Goal: Task Accomplishment & Management: Use online tool/utility

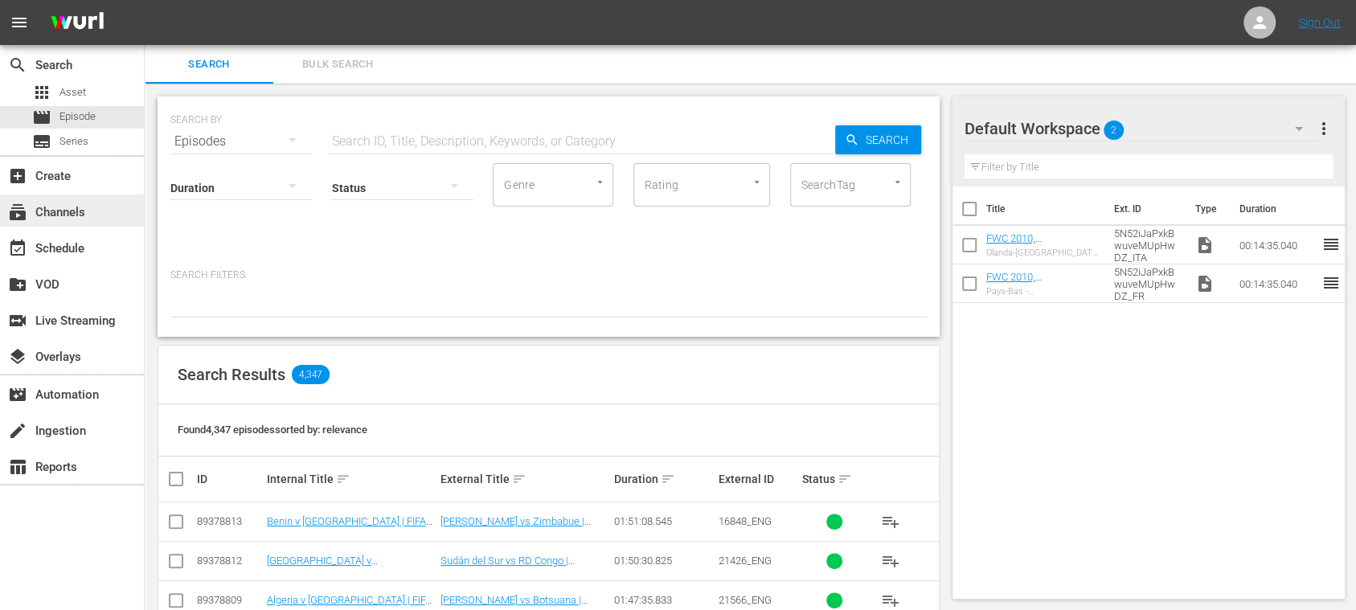
click at [72, 207] on div "subscriptions Channels" at bounding box center [45, 210] width 90 height 14
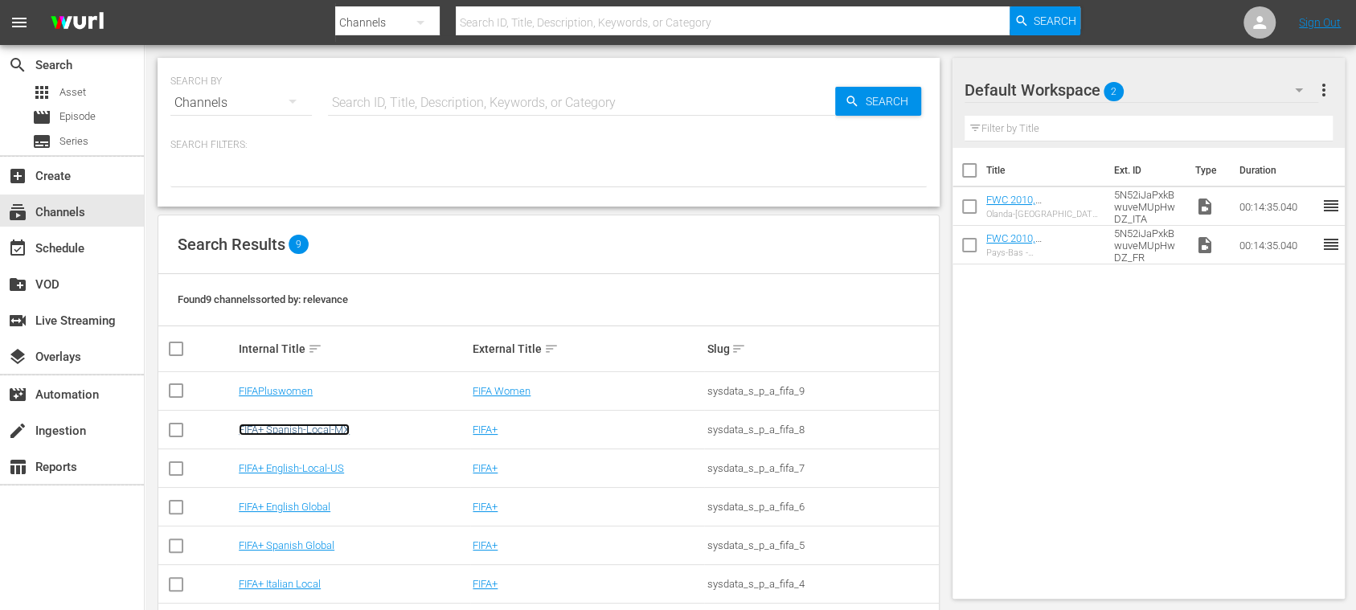
click at [317, 424] on link "FIFA+ Spanish-Local-MX" at bounding box center [294, 430] width 111 height 12
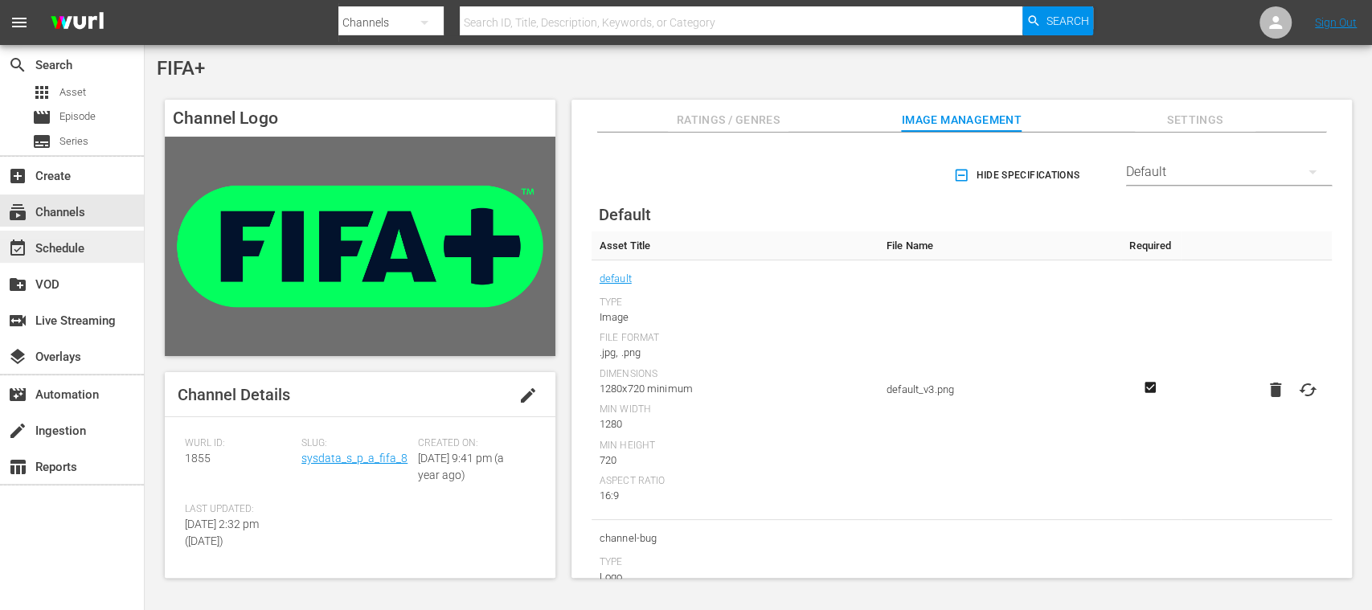
click at [77, 241] on div "event_available Schedule" at bounding box center [45, 246] width 90 height 14
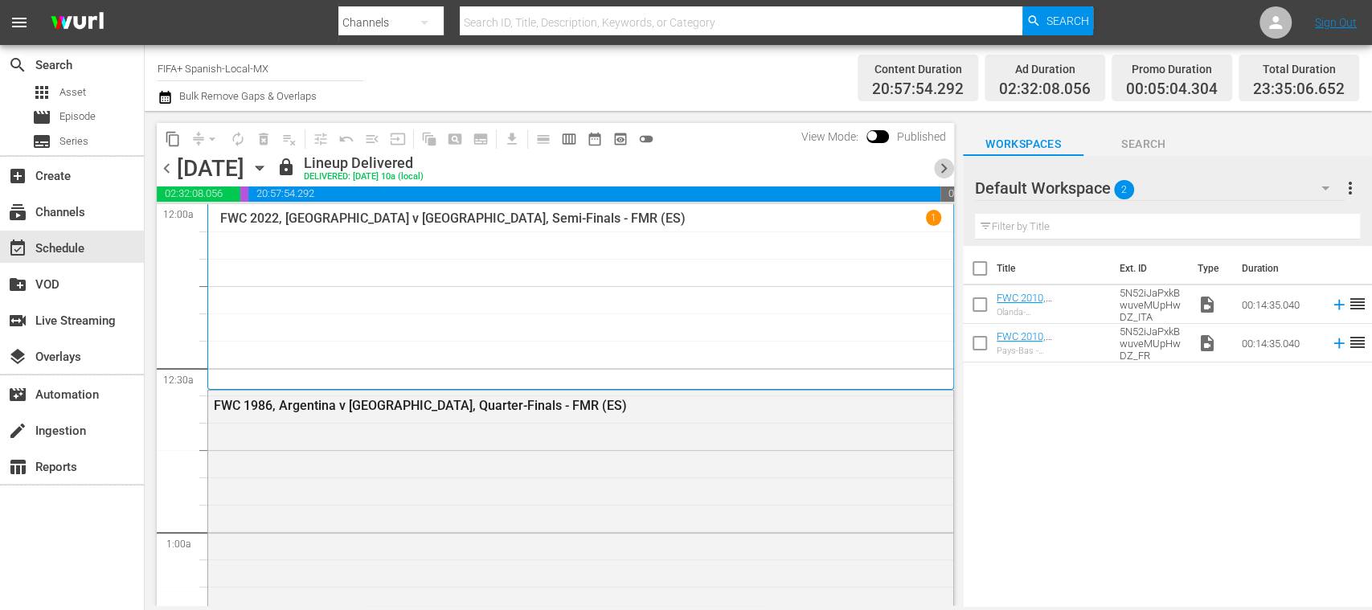
click at [944, 167] on span "chevron_right" at bounding box center [944, 168] width 20 height 20
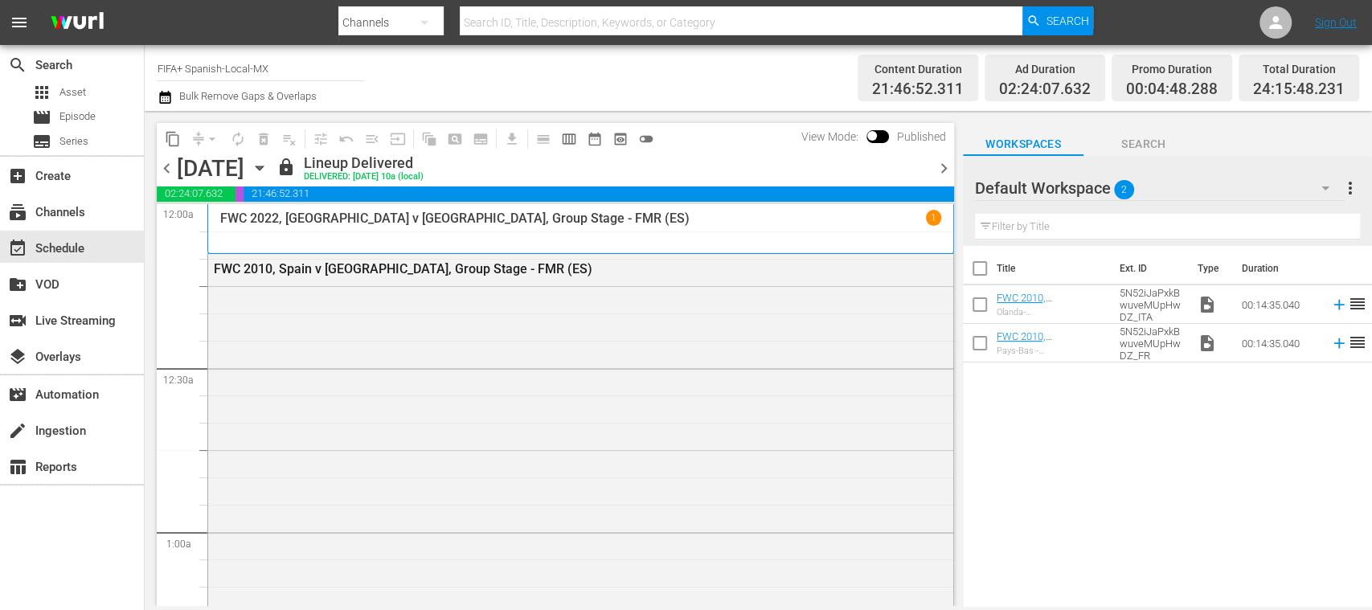
click at [944, 167] on span "chevron_right" at bounding box center [944, 168] width 20 height 20
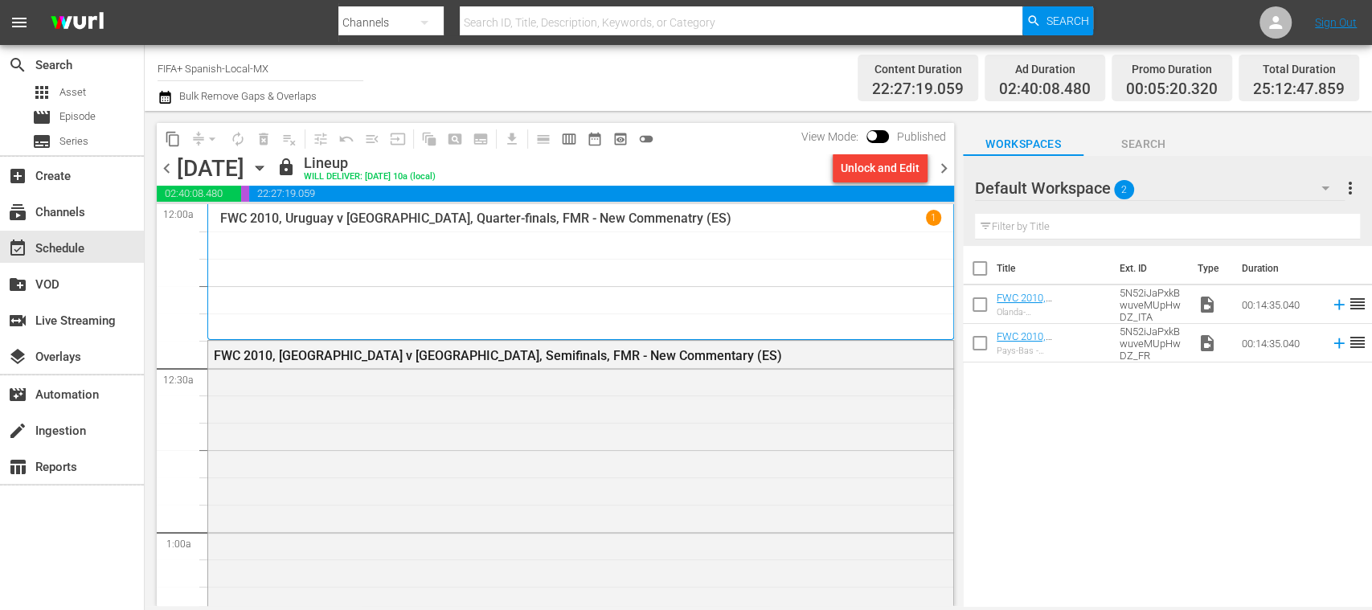
click at [944, 167] on span "chevron_right" at bounding box center [944, 168] width 20 height 20
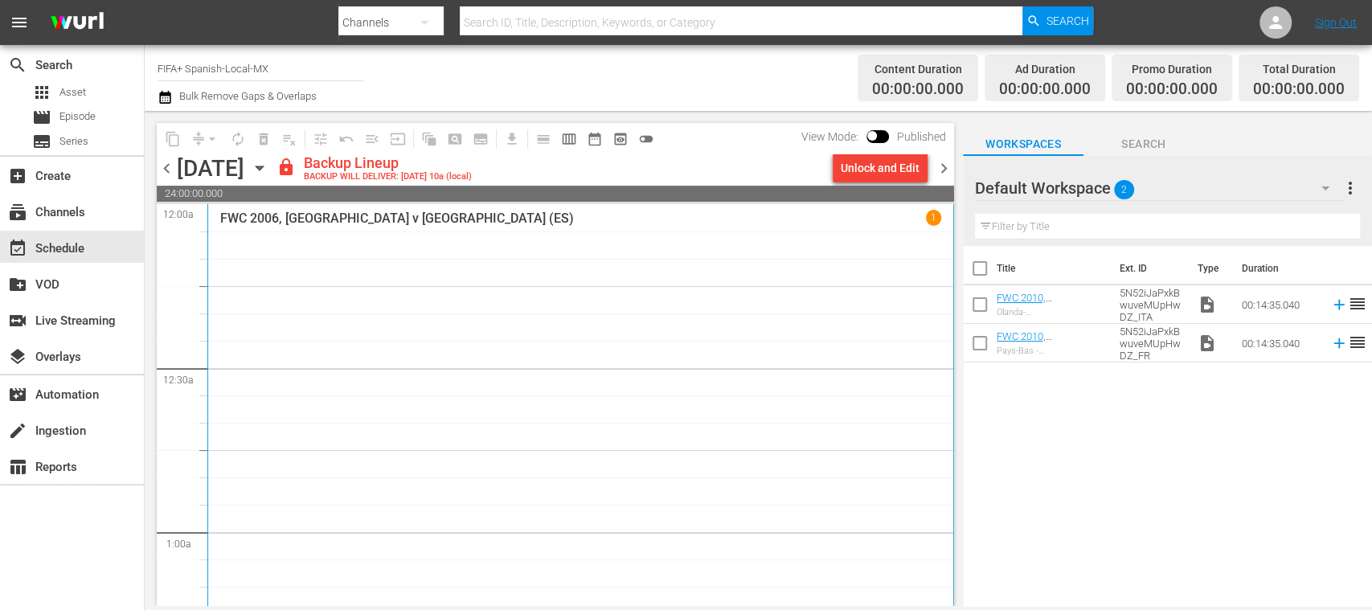
click at [944, 167] on span "chevron_right" at bounding box center [944, 168] width 20 height 20
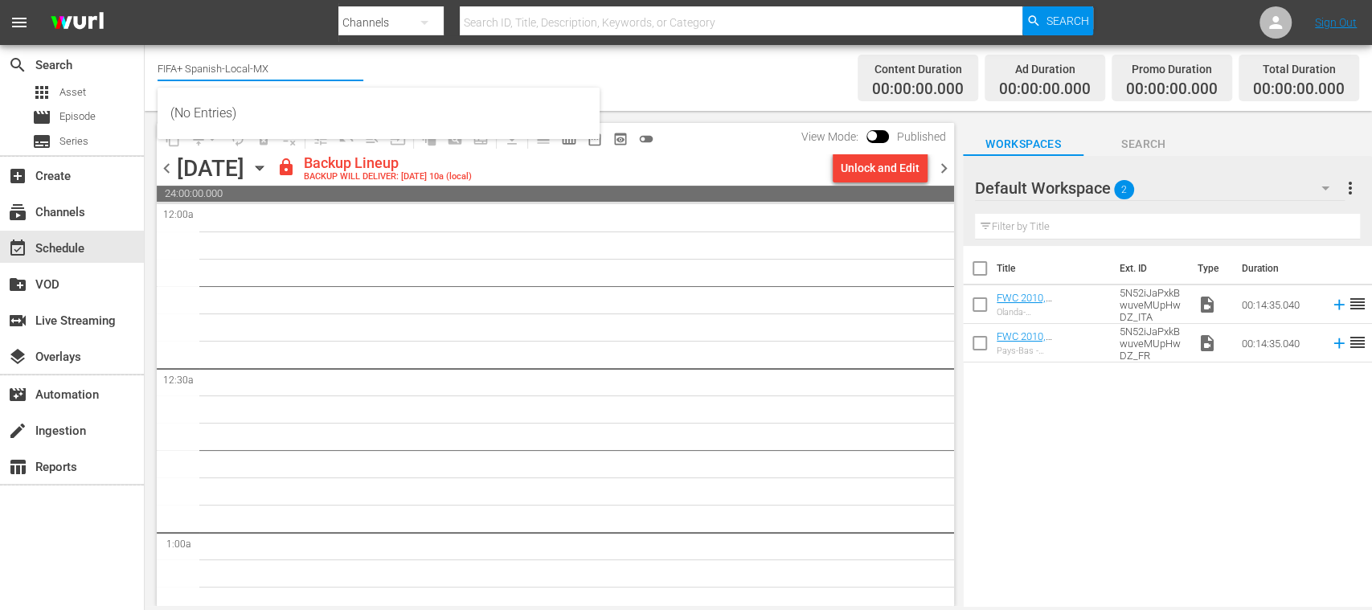
drag, startPoint x: 187, startPoint y: 72, endPoint x: 312, endPoint y: 67, distance: 124.7
click at [312, 67] on input "FIFA+ Spanish-Local-MX" at bounding box center [261, 68] width 206 height 39
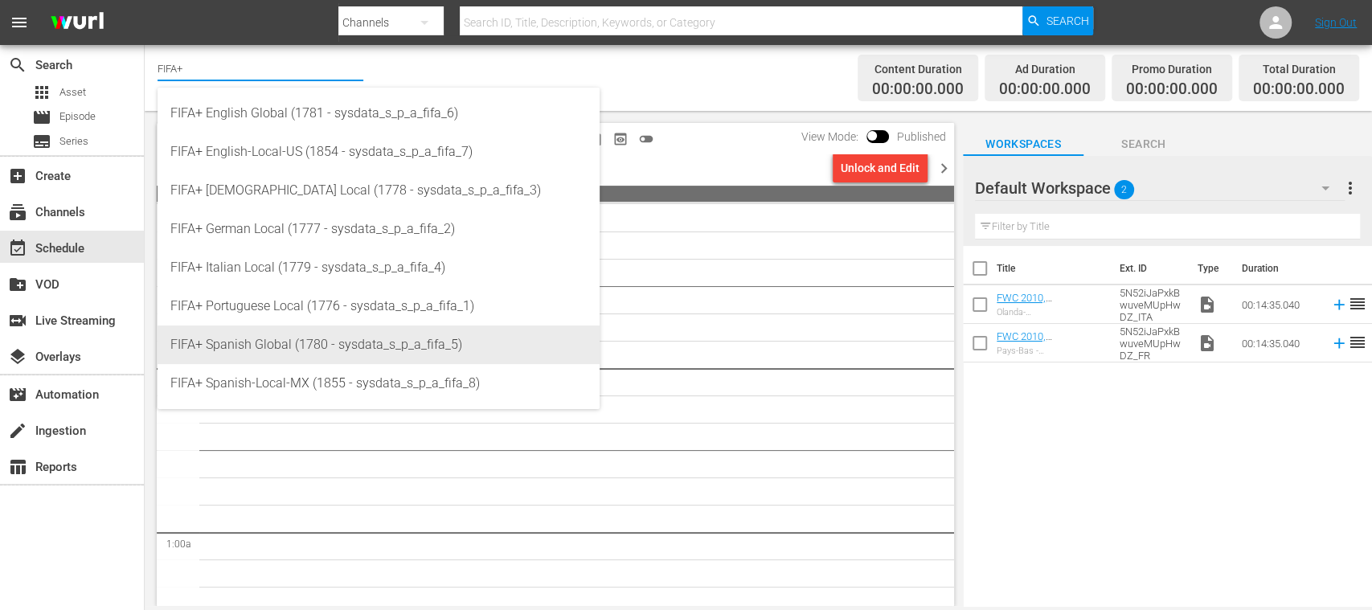
click at [343, 338] on div "FIFA+ Spanish Global (1780 - sysdata_s_p_a_fifa_5)" at bounding box center [378, 345] width 416 height 39
type input "FIFA+ Spanish Global (1780 - sysdata_s_p_a_fifa_5)"
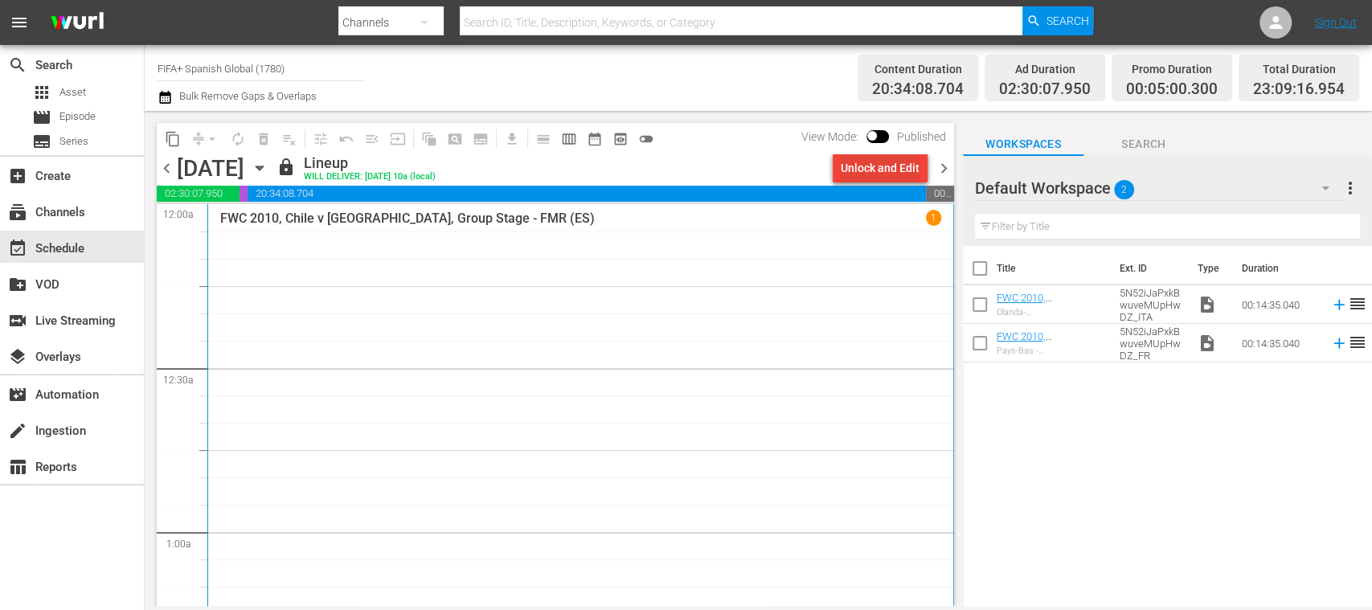
click at [880, 170] on div "Unlock and Edit" at bounding box center [880, 168] width 79 height 29
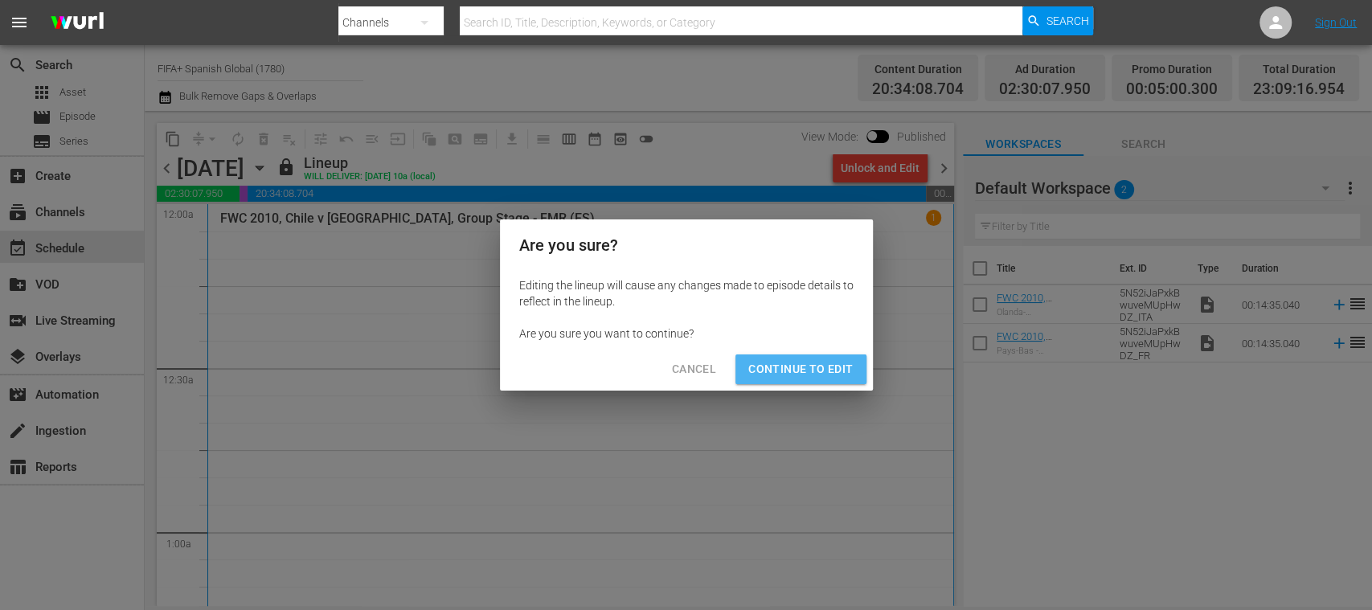
click at [835, 368] on span "Continue to Edit" at bounding box center [800, 369] width 104 height 20
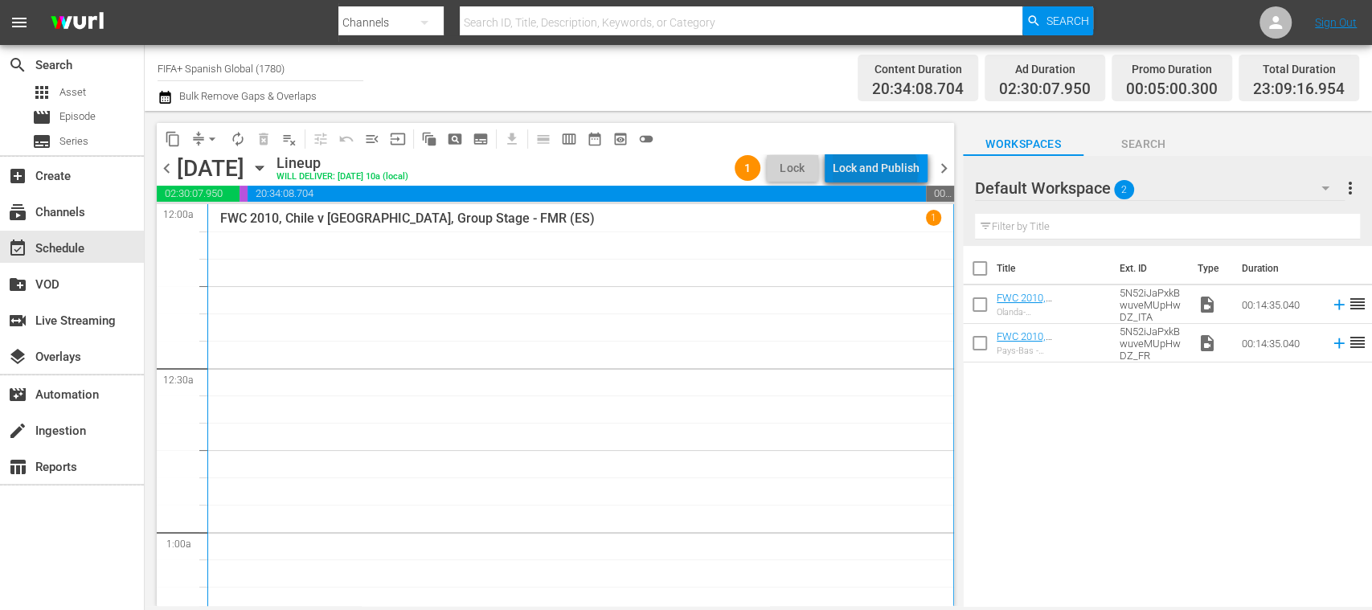
click at [878, 170] on div "Lock and Publish" at bounding box center [876, 168] width 87 height 29
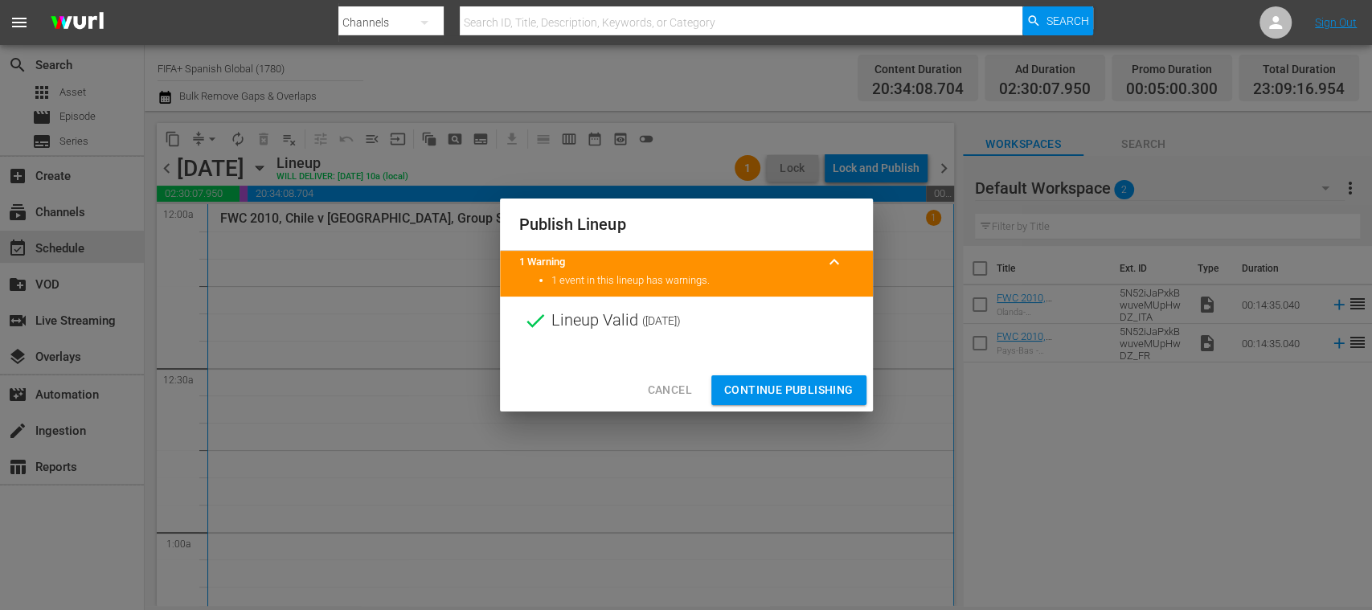
drag, startPoint x: 799, startPoint y: 394, endPoint x: 844, endPoint y: 418, distance: 51.1
click at [799, 394] on span "Continue Publishing" at bounding box center [788, 390] width 129 height 20
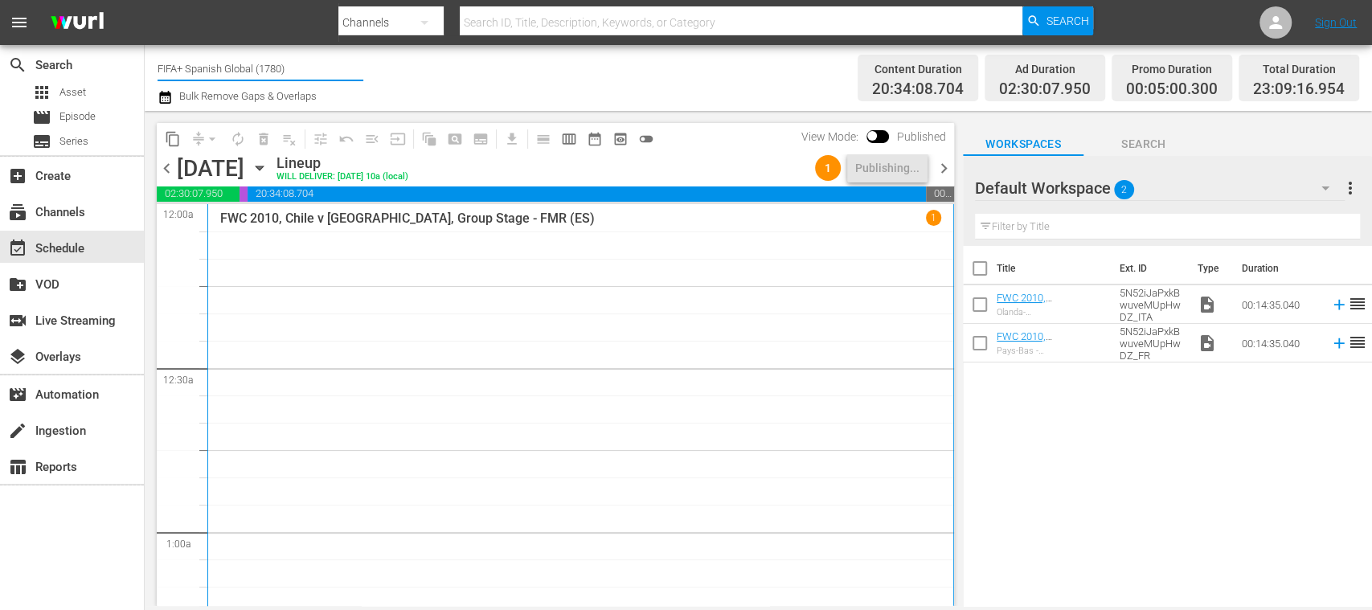
click at [309, 66] on input "FIFA+ Spanish Global (1780)" at bounding box center [261, 68] width 206 height 39
drag, startPoint x: 309, startPoint y: 66, endPoint x: 183, endPoint y: 68, distance: 125.4
click at [183, 68] on input "FIFA+ Spanish Global (1780)" at bounding box center [261, 68] width 206 height 39
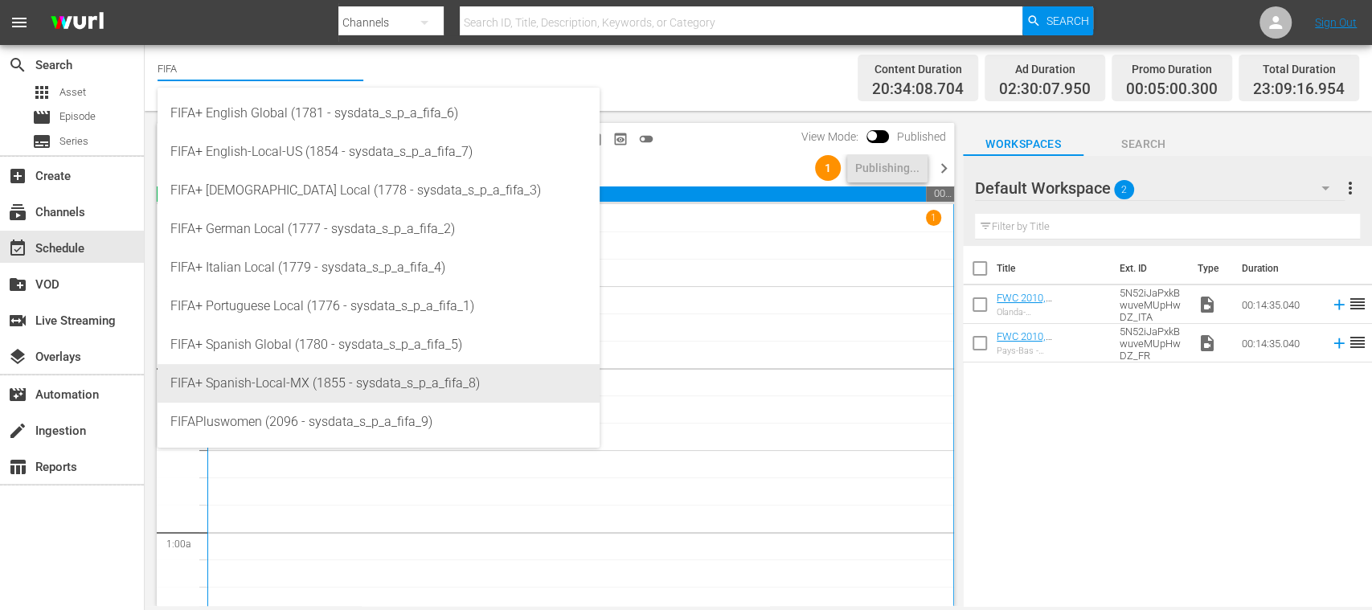
click at [303, 391] on div "FIFA+ Spanish-Local-MX (1855 - sysdata_s_p_a_fifa_8)" at bounding box center [378, 383] width 416 height 39
type input "FIFA+ Spanish-Local-MX (1855 - sysdata_s_p_a_fifa_8)"
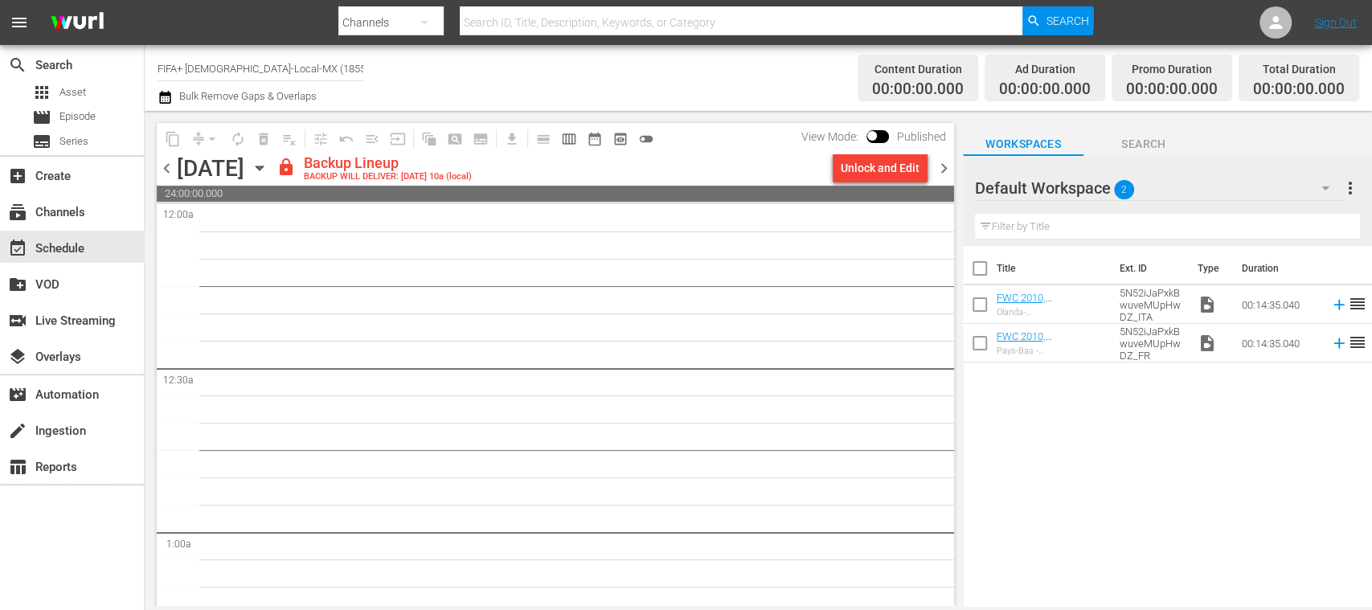
click at [166, 160] on span "chevron_left" at bounding box center [167, 168] width 20 height 20
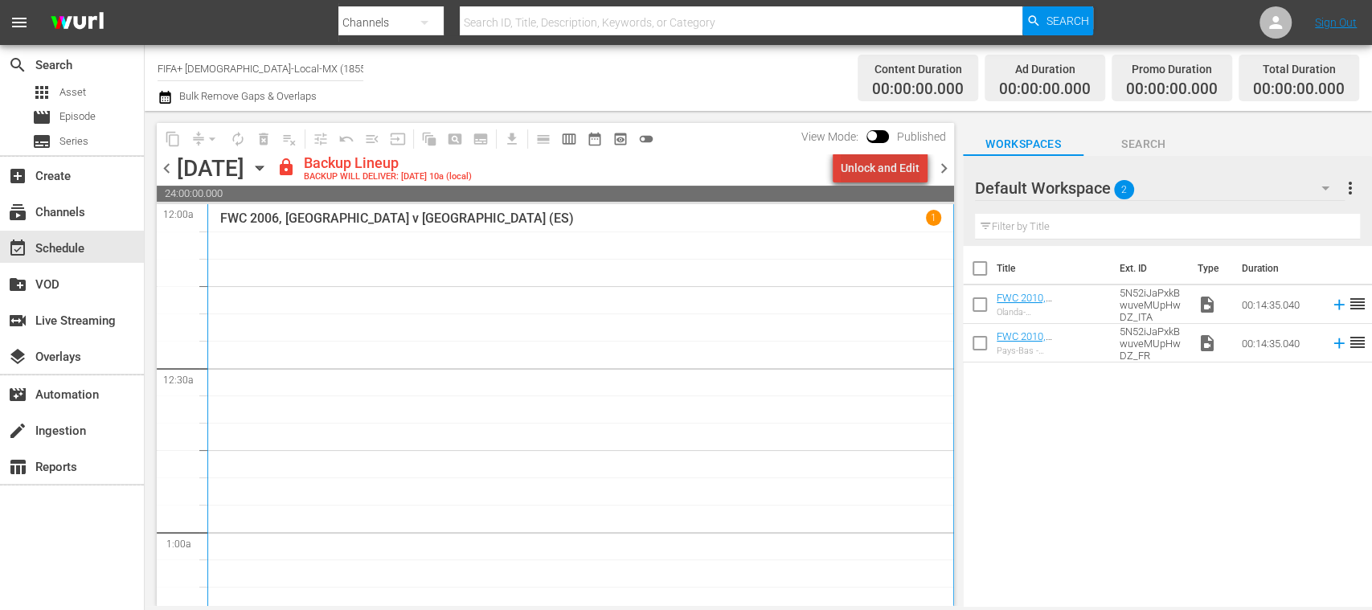
click at [891, 170] on div "Unlock and Edit" at bounding box center [880, 168] width 79 height 29
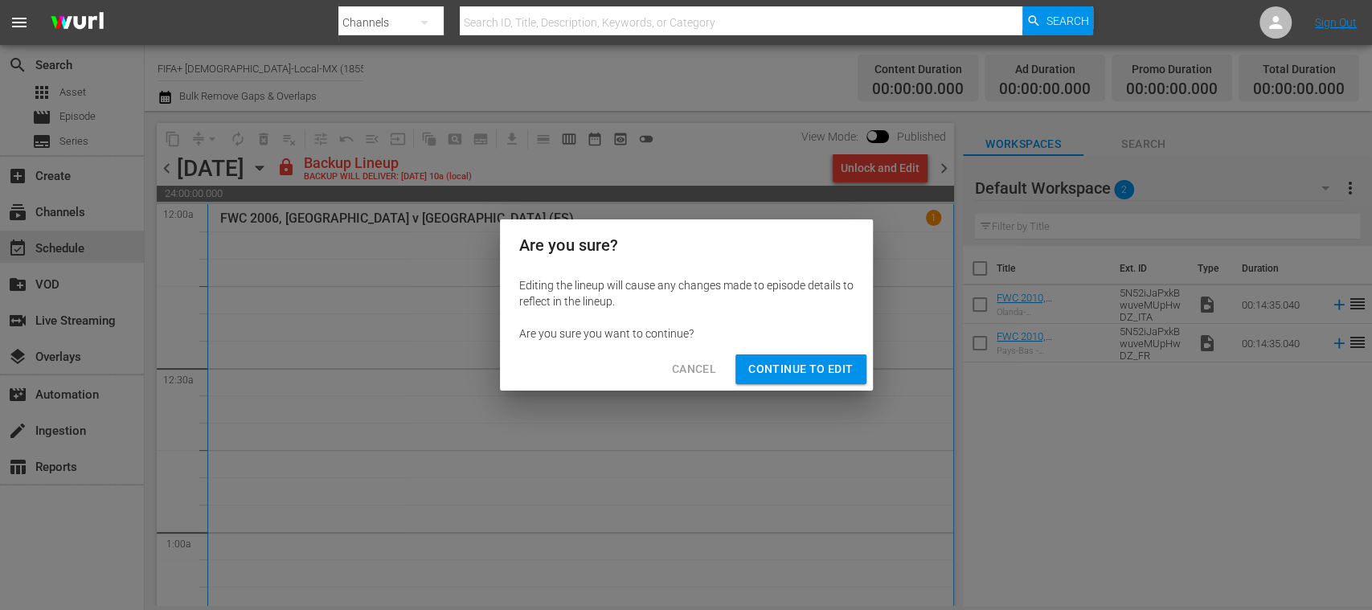
click at [817, 371] on span "Continue to Edit" at bounding box center [800, 369] width 104 height 20
